Goal: Check status: Check status

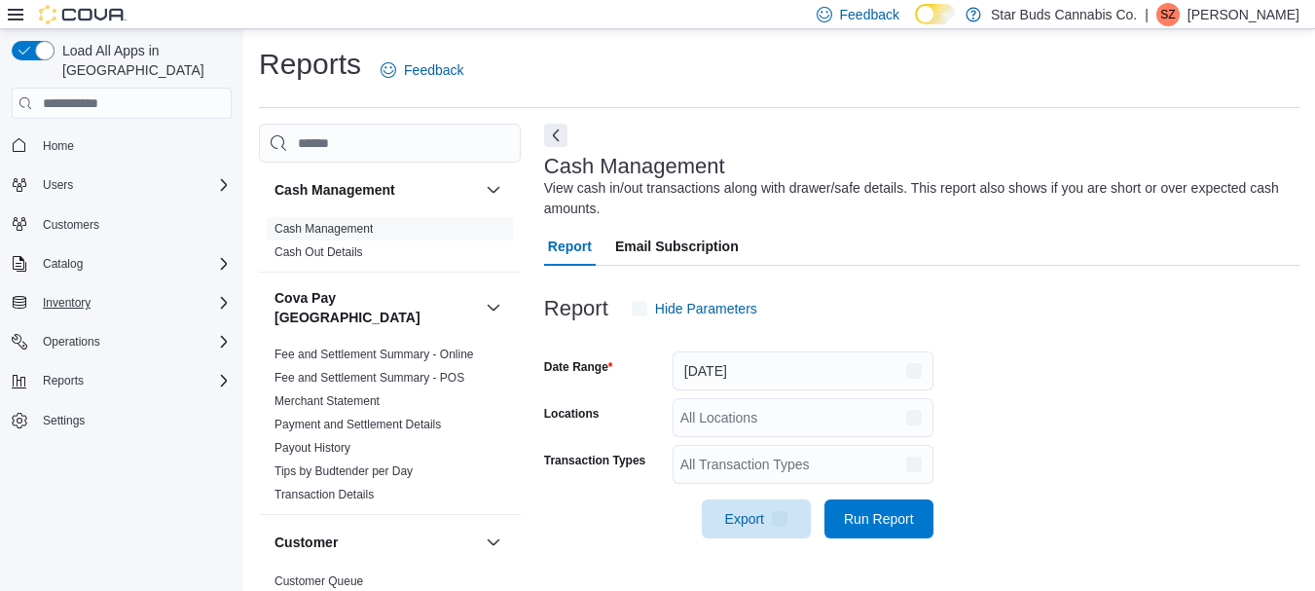
scroll to position [31, 0]
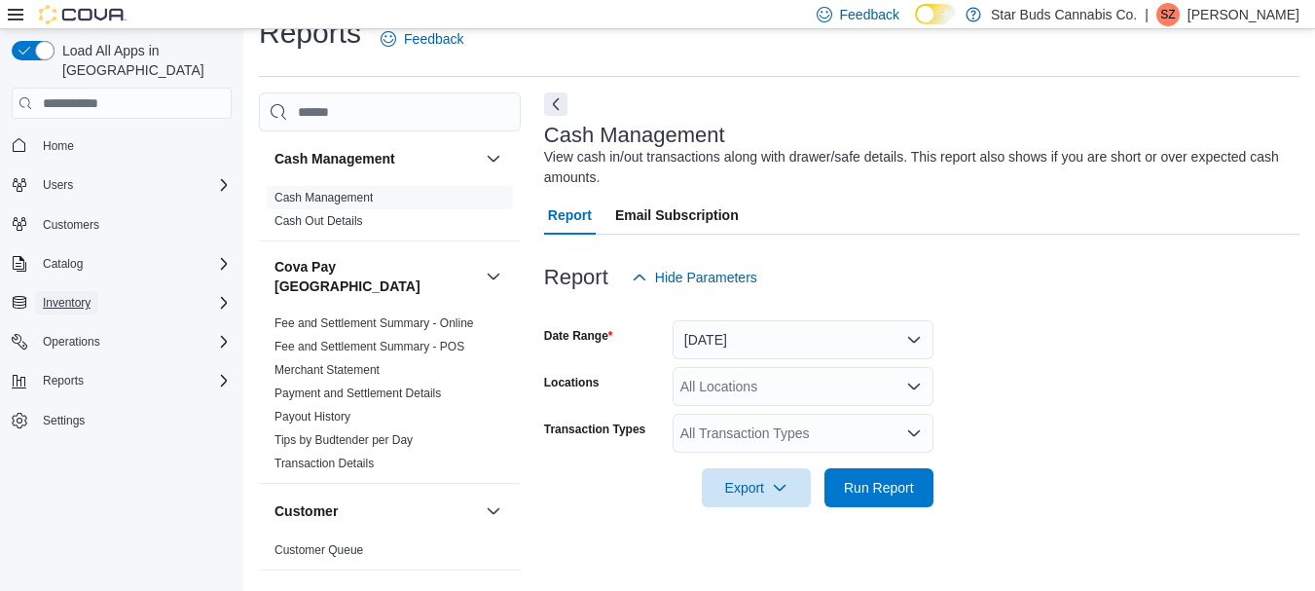
click at [78, 295] on span "Inventory" at bounding box center [67, 303] width 48 height 16
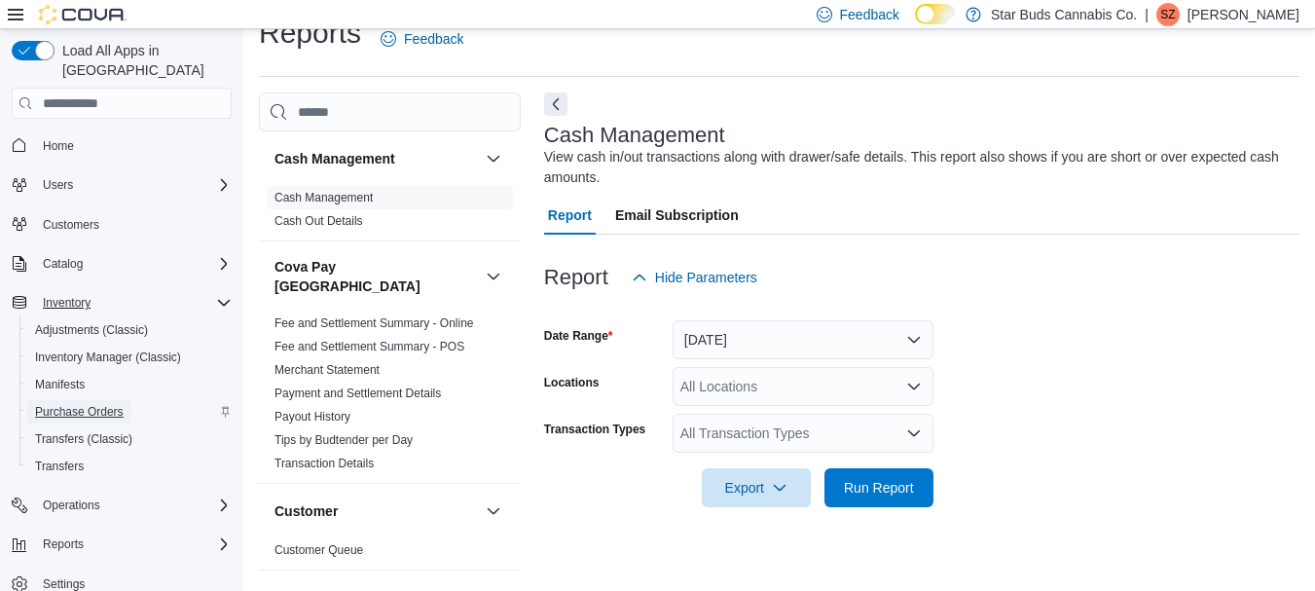
click at [92, 404] on span "Purchase Orders" at bounding box center [79, 412] width 89 height 16
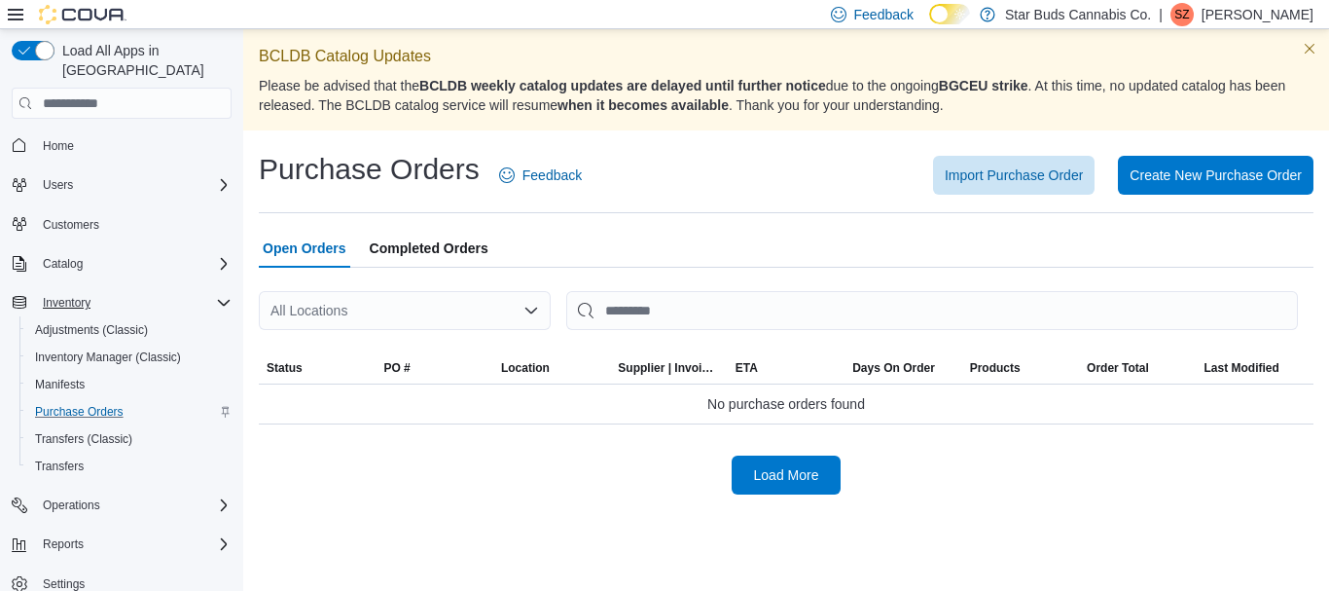
click at [435, 235] on span "Completed Orders" at bounding box center [429, 248] width 119 height 39
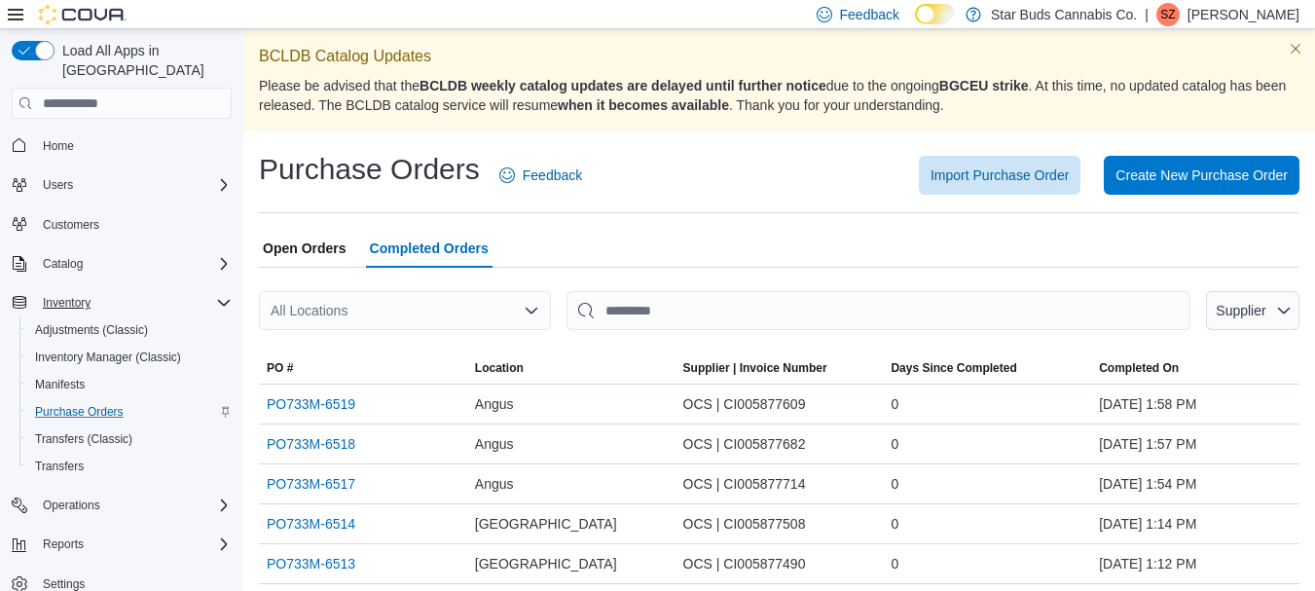
click at [400, 308] on div "All Locations" at bounding box center [405, 310] width 292 height 39
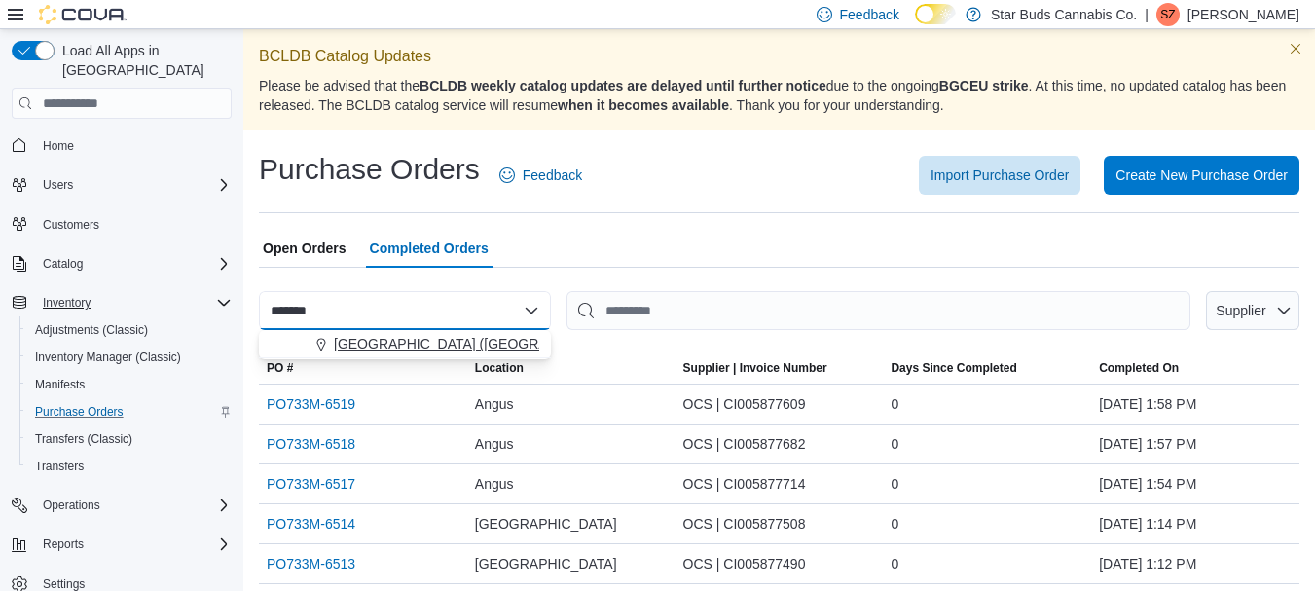
type input "*******"
click at [401, 346] on span "[GEOGRAPHIC_DATA] ([GEOGRAPHIC_DATA])" at bounding box center [482, 343] width 297 height 19
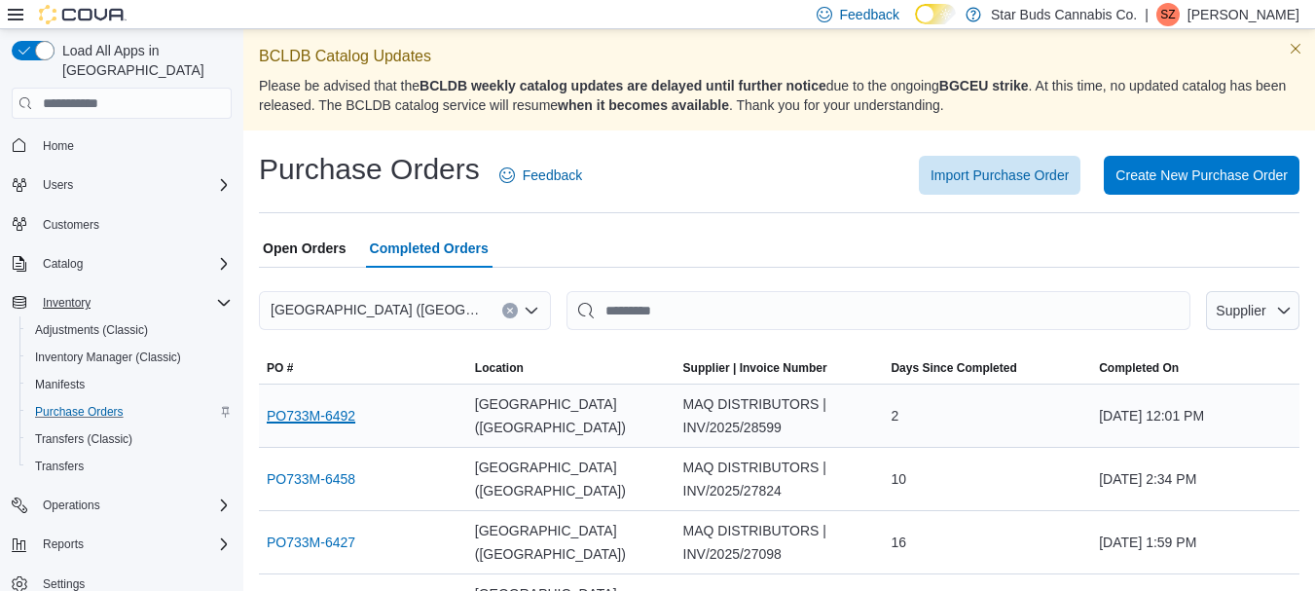
click at [327, 410] on link "PO733M-6492" at bounding box center [311, 415] width 89 height 23
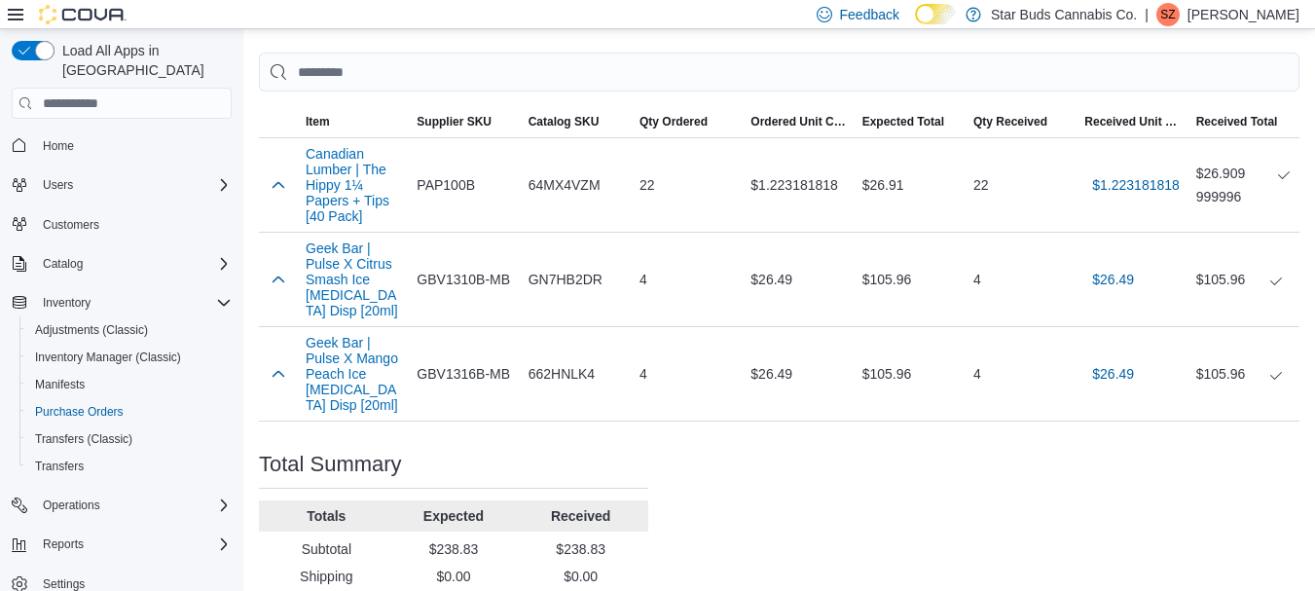
scroll to position [629, 0]
